Goal: Find specific page/section: Find specific page/section

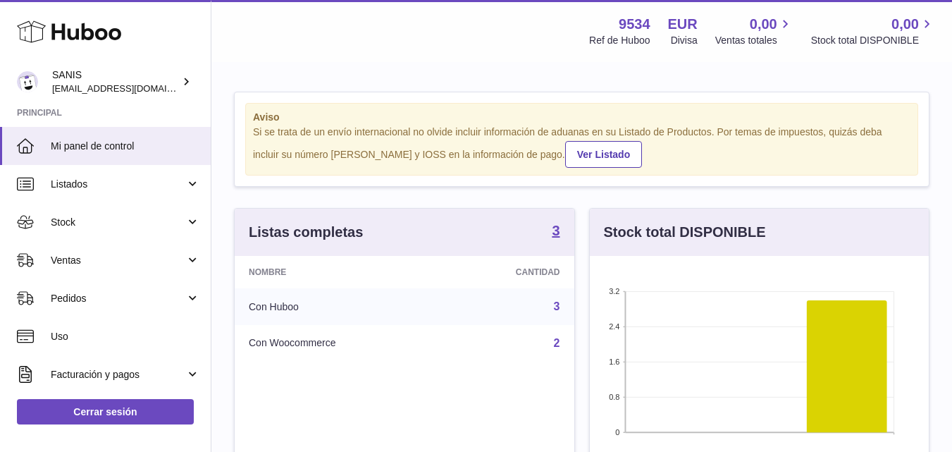
scroll to position [220, 339]
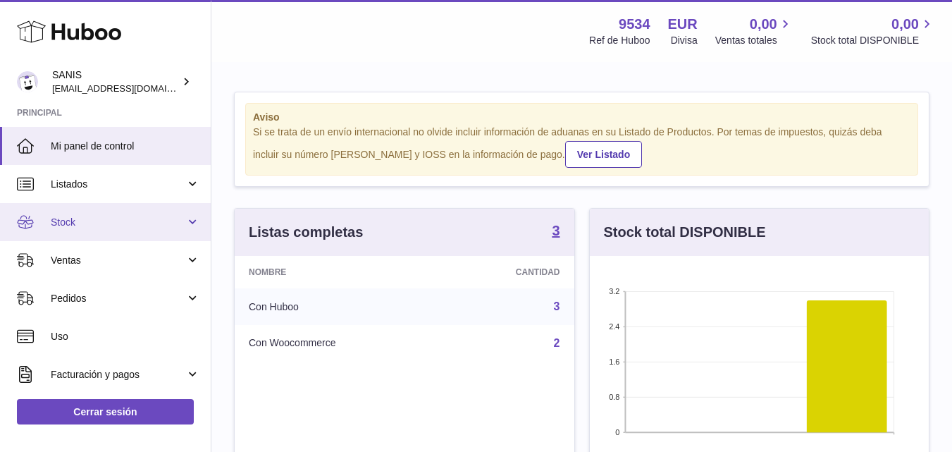
click at [99, 222] on span "Stock" at bounding box center [118, 222] width 135 height 13
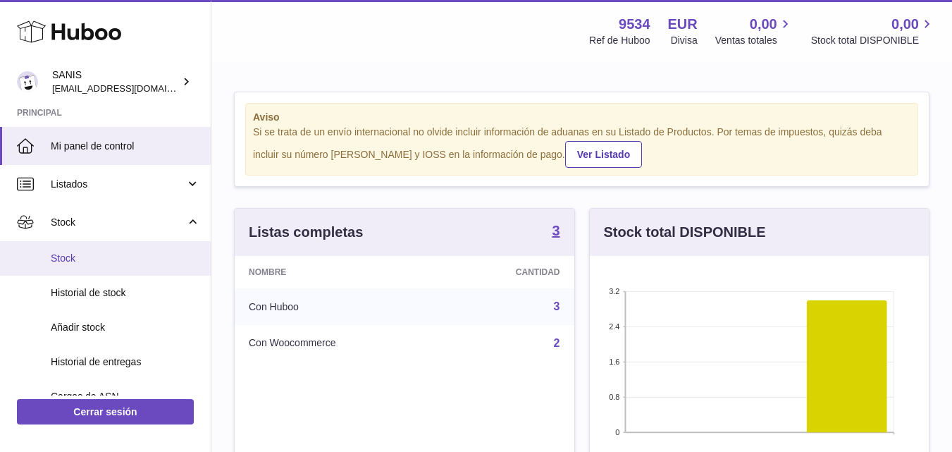
click at [132, 266] on link "Stock" at bounding box center [105, 258] width 211 height 35
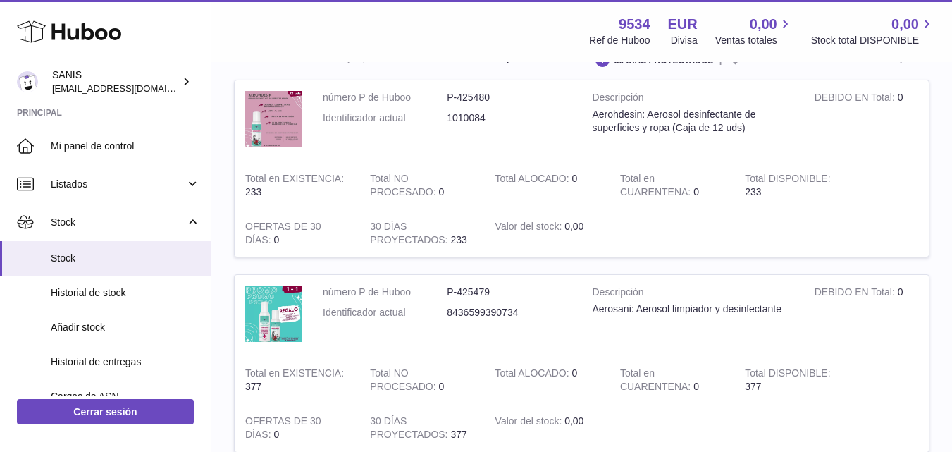
scroll to position [141, 0]
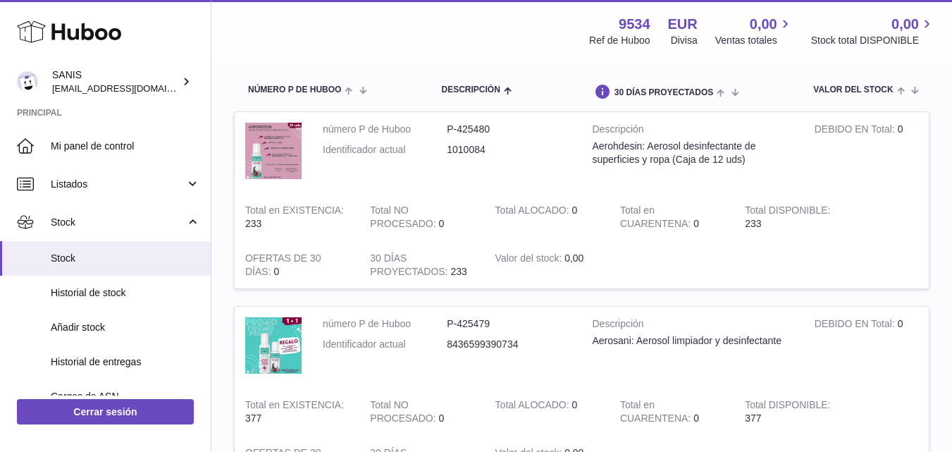
click at [462, 145] on dd "1010084" at bounding box center [509, 149] width 124 height 13
copy dd "1010084"
click at [474, 342] on dd "8436599390734" at bounding box center [509, 344] width 124 height 13
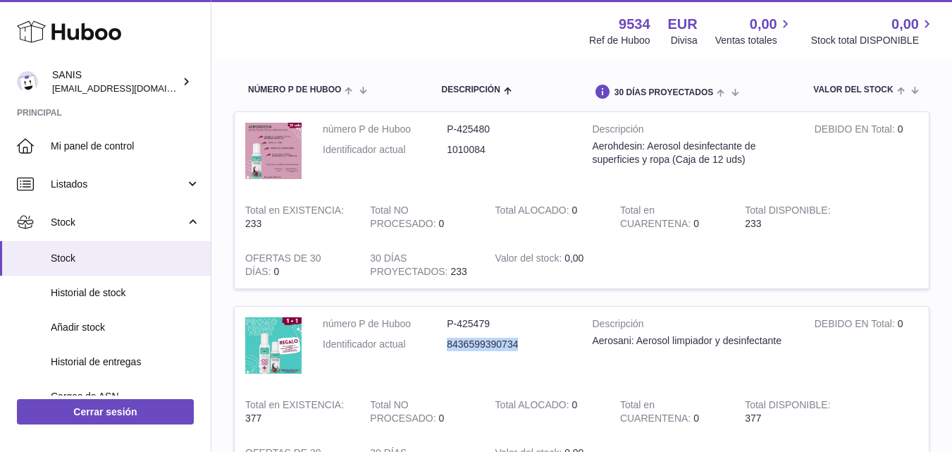
copy dd "8436599390734"
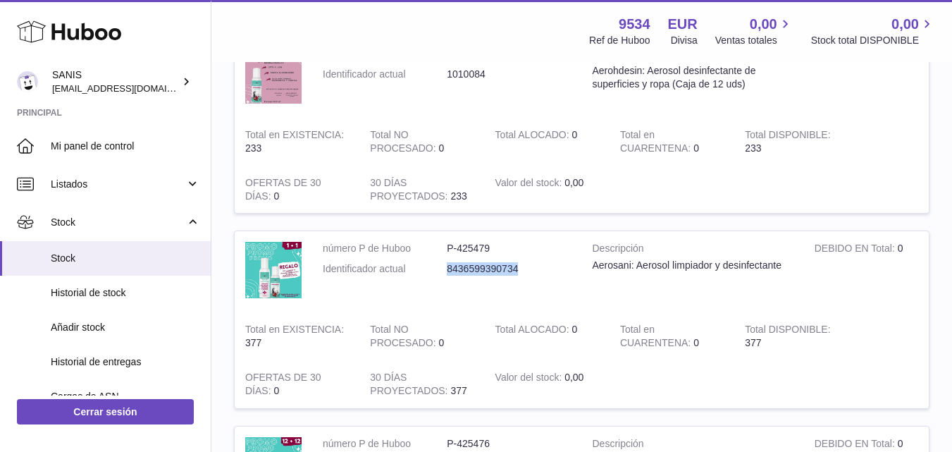
scroll to position [493, 0]
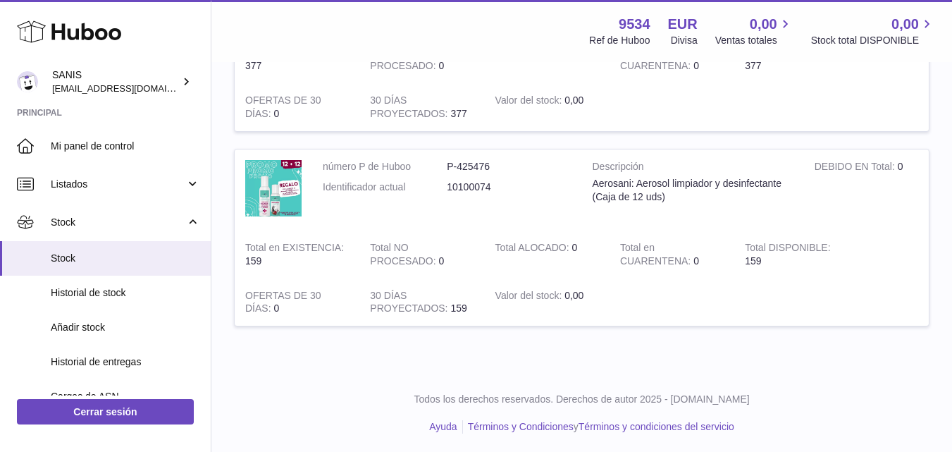
click at [482, 187] on dd "10100074" at bounding box center [509, 186] width 124 height 13
copy dd "10100074"
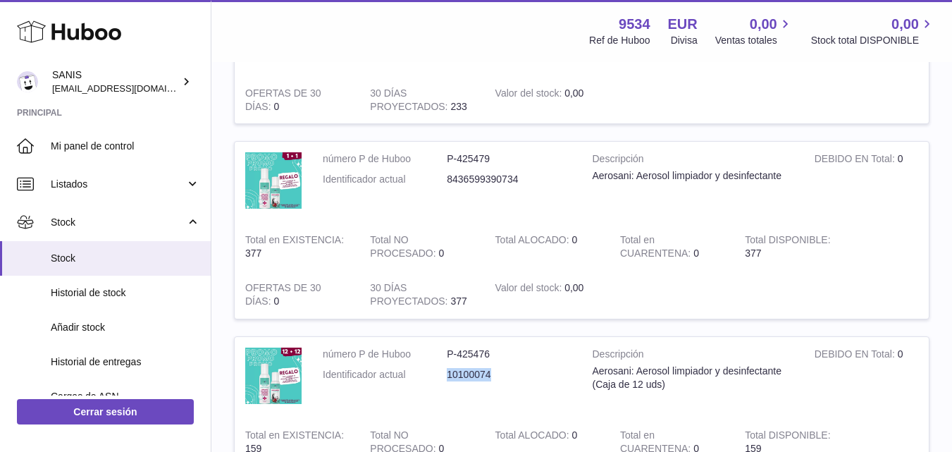
scroll to position [423, 0]
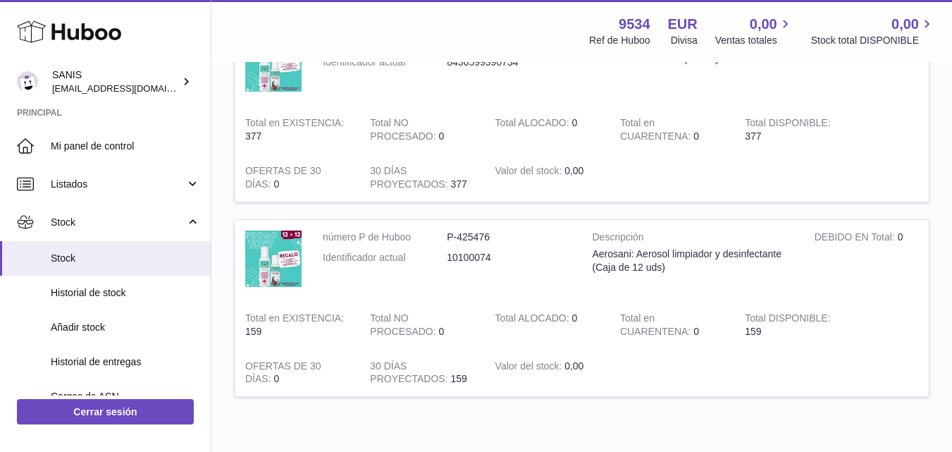
click at [493, 234] on dd "P-425476" at bounding box center [509, 236] width 124 height 13
